Goal: Task Accomplishment & Management: Manage account settings

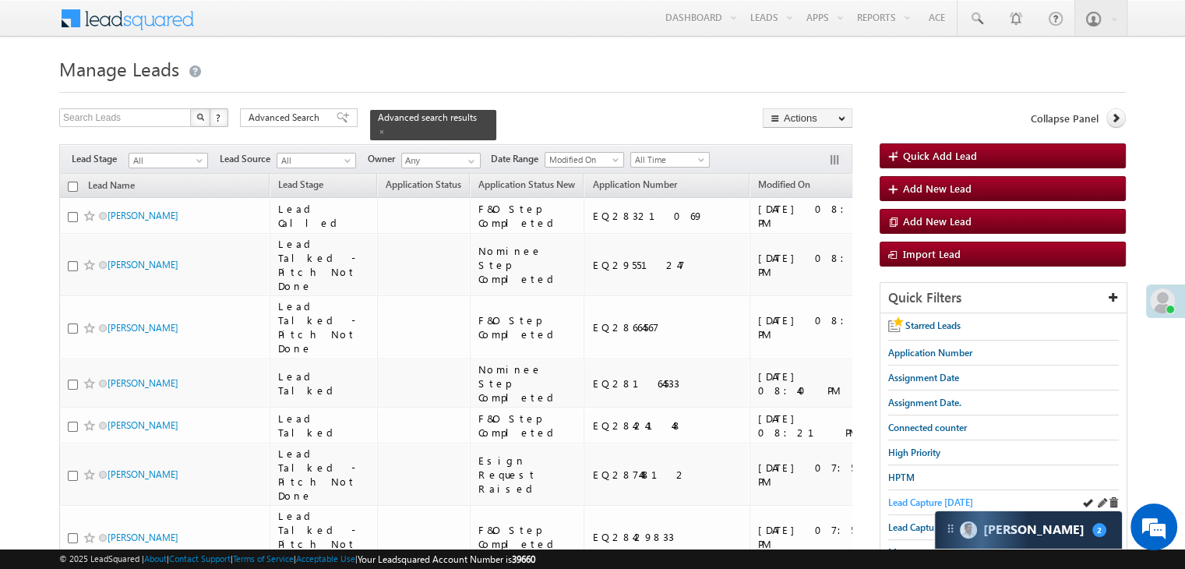
click at [893, 496] on span "Lead Capture [DATE]" at bounding box center [930, 502] width 85 height 12
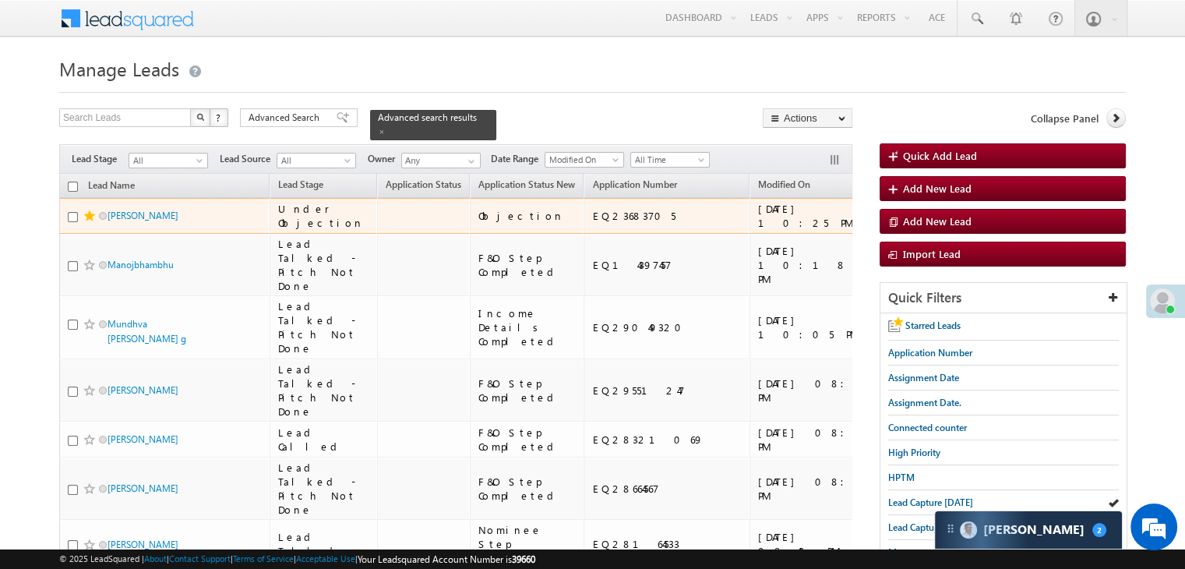
click at [975, 230] on div "[URL][DOMAIN_NAME]" at bounding box center [1022, 216] width 95 height 28
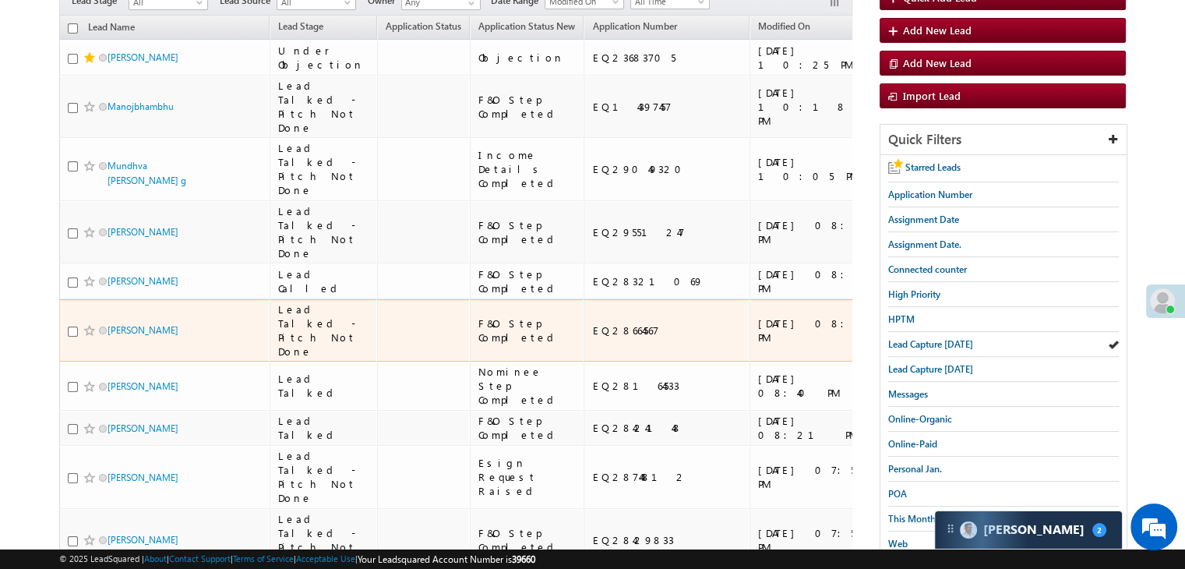
scroll to position [446, 0]
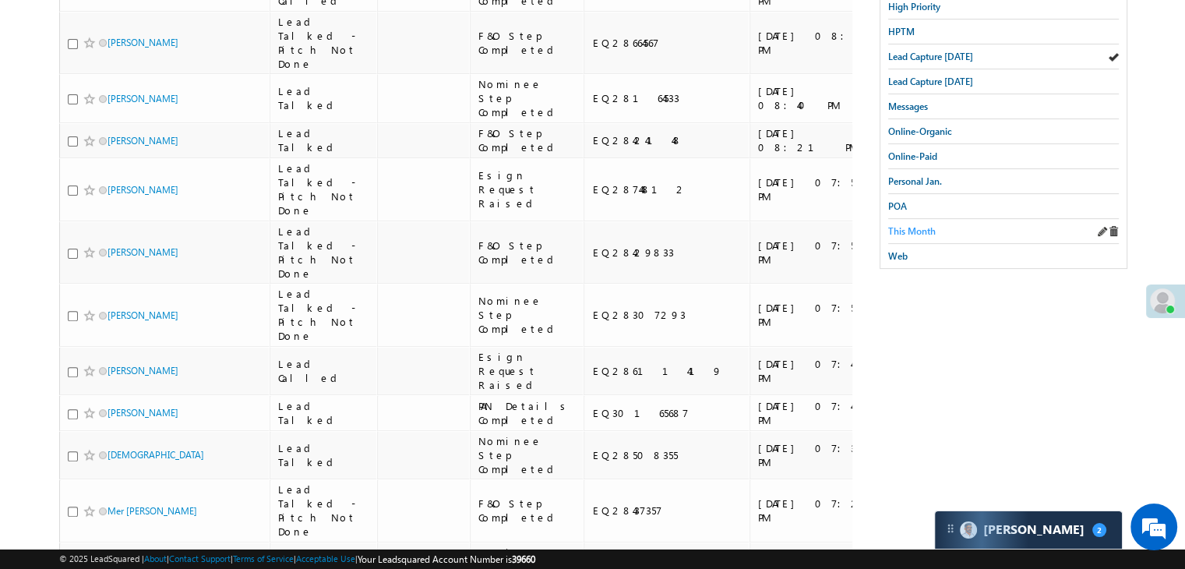
click at [897, 225] on span "This Month" at bounding box center [912, 231] width 48 height 12
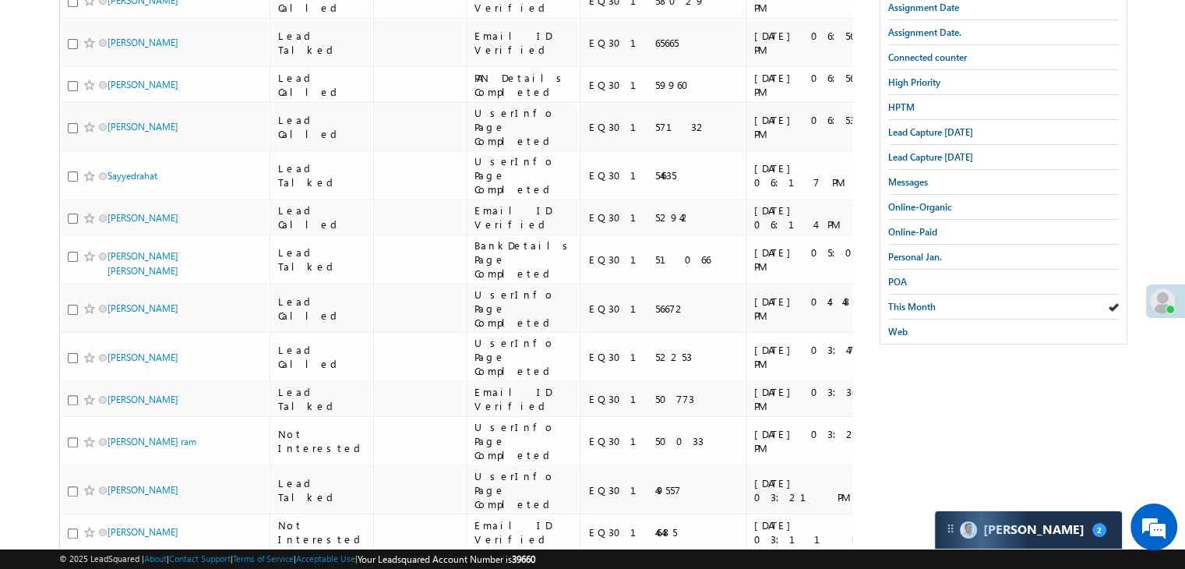
scroll to position [0, 0]
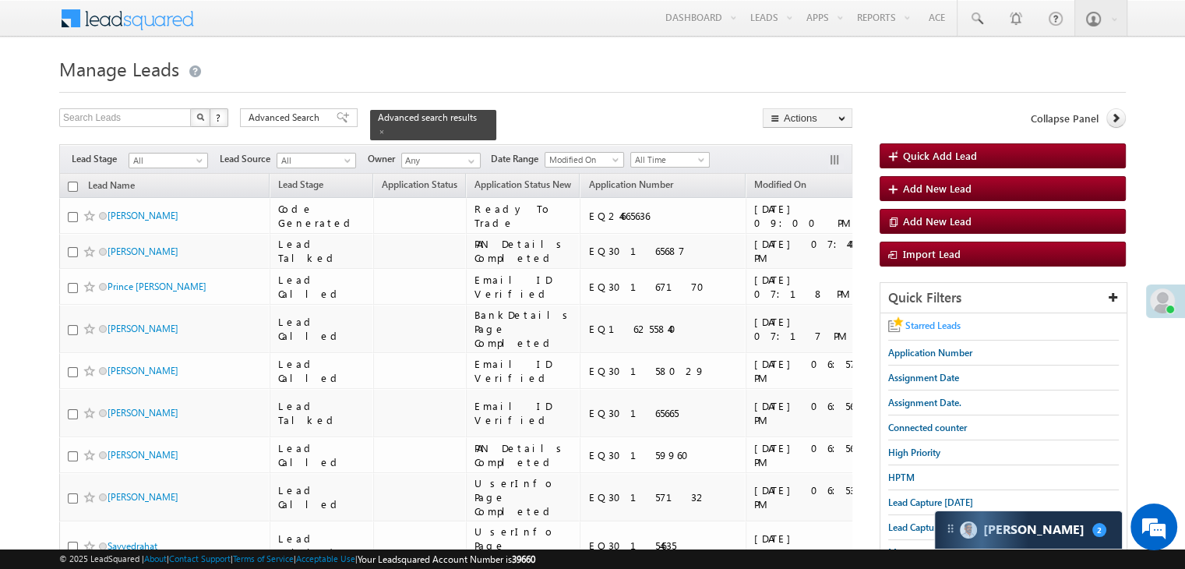
click at [921, 322] on span "Starred Leads" at bounding box center [932, 325] width 55 height 12
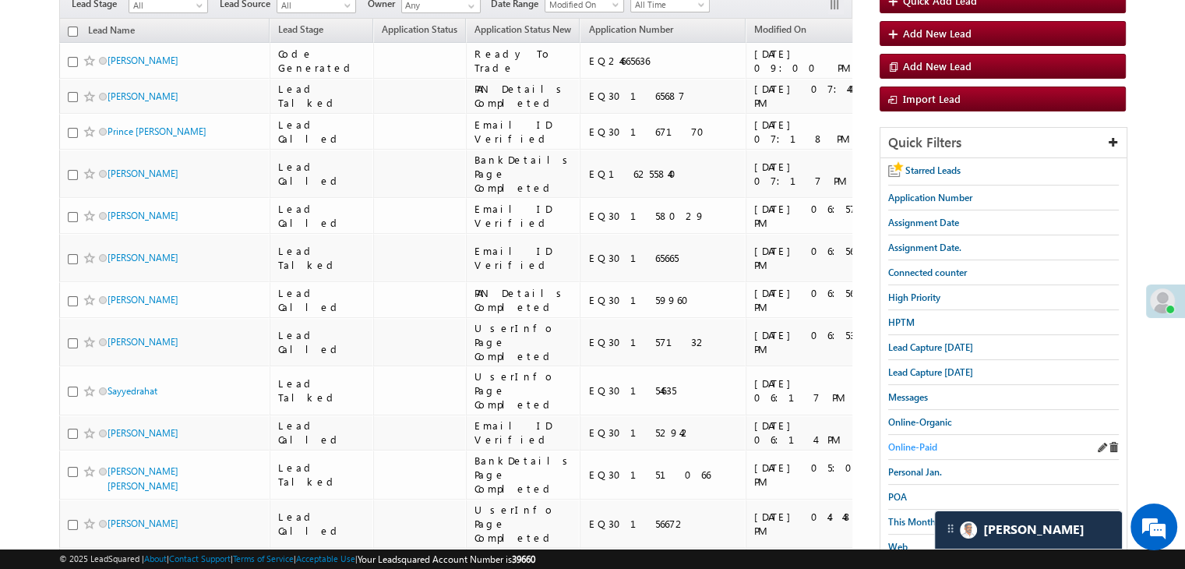
scroll to position [156, 0]
click at [930, 347] on span "Lead Capture [DATE]" at bounding box center [930, 346] width 85 height 12
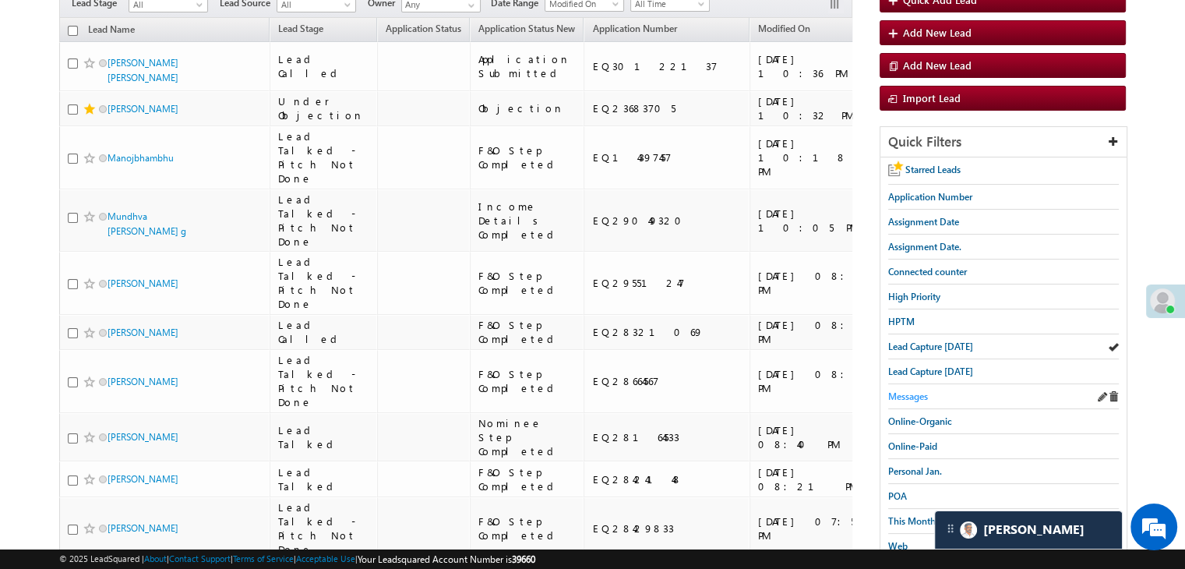
click at [902, 392] on span "Messages" at bounding box center [908, 396] width 40 height 12
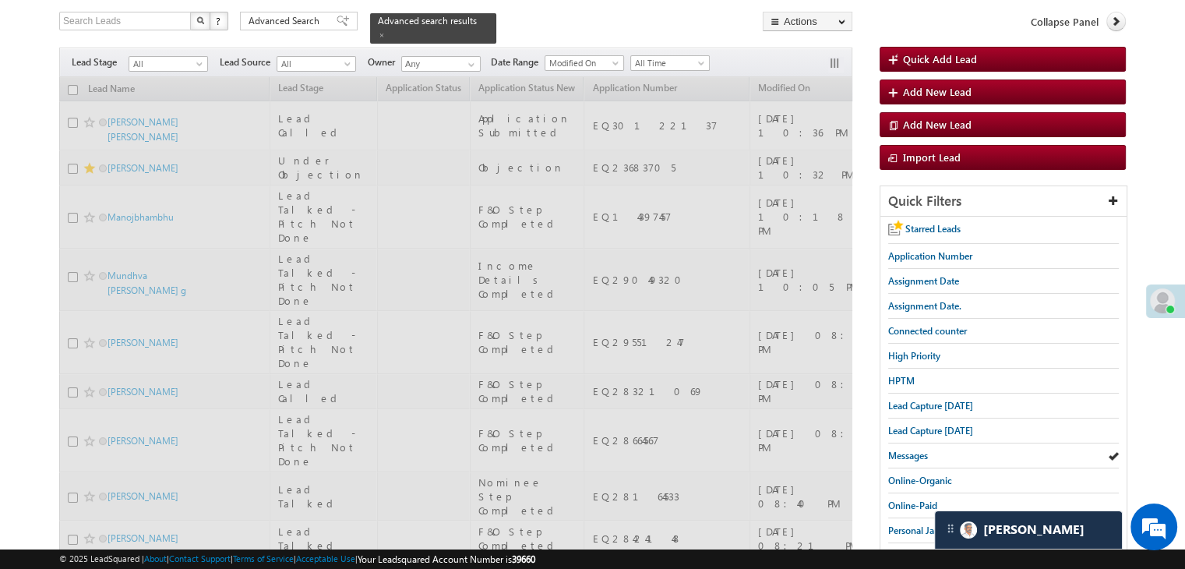
scroll to position [0, 0]
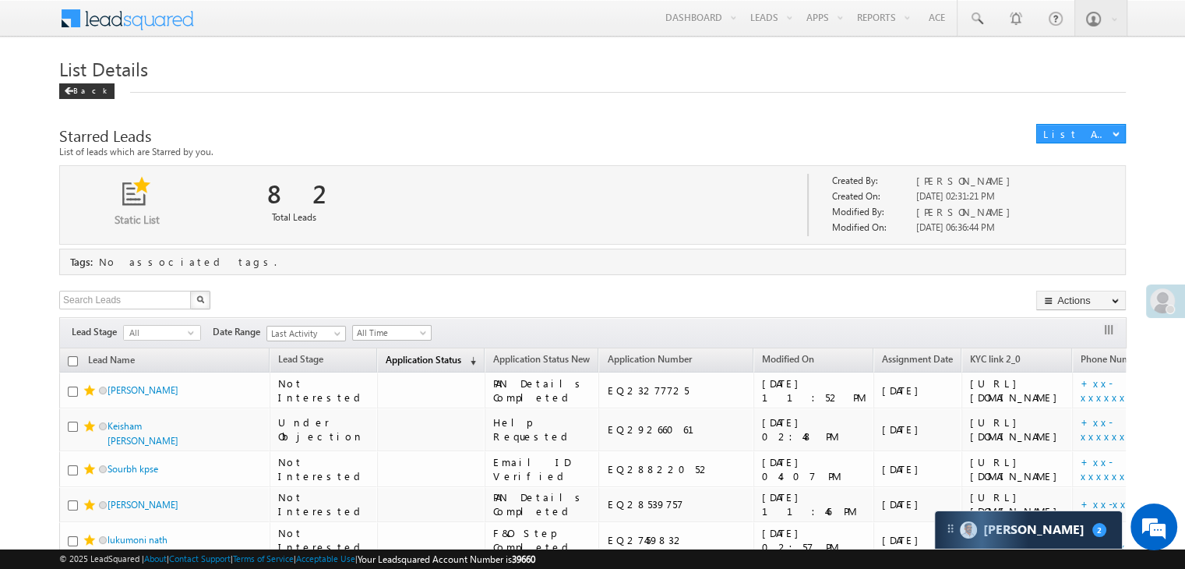
click at [416, 359] on span "Application Status" at bounding box center [424, 360] width 76 height 12
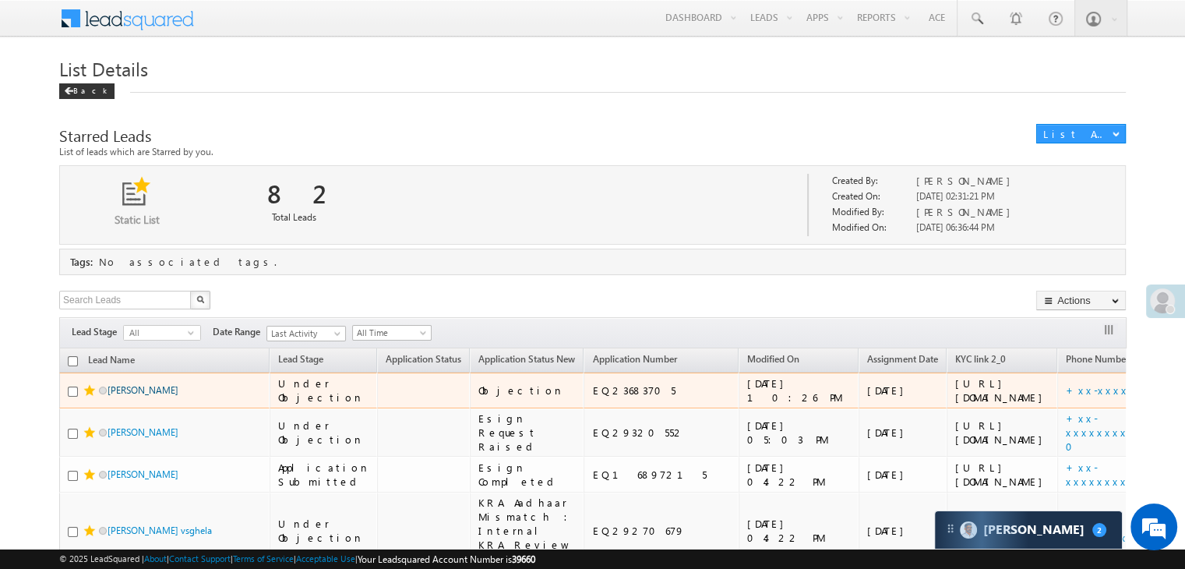
click at [143, 396] on link "[PERSON_NAME]" at bounding box center [143, 390] width 71 height 12
